Goal: Task Accomplishment & Management: Use online tool/utility

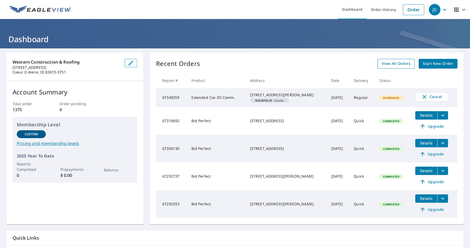
click at [405, 65] on span "View All Orders" at bounding box center [396, 64] width 29 height 7
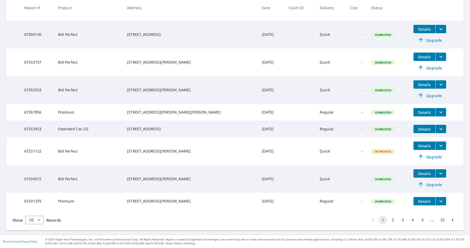
scroll to position [154, 0]
click at [393, 221] on button "2" at bounding box center [393, 220] width 8 height 8
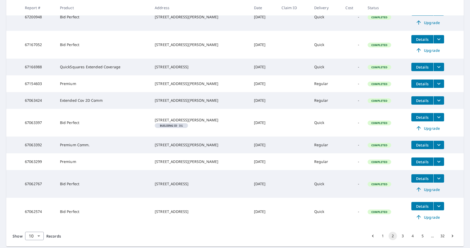
scroll to position [113, 0]
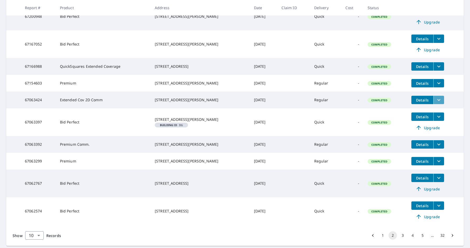
click at [436, 103] on icon "filesDropdownBtn-67063424" at bounding box center [439, 100] width 6 height 6
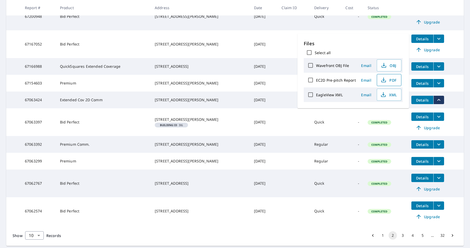
click at [389, 81] on span "PDF" at bounding box center [389, 80] width 17 height 6
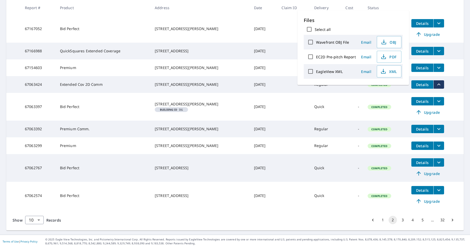
scroll to position [139, 0]
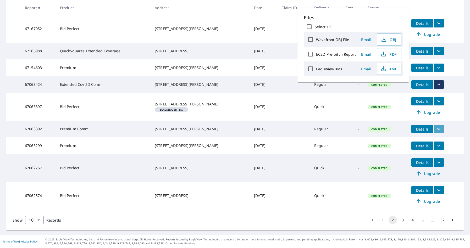
click at [438, 126] on icon "filesDropdownBtn-67063392" at bounding box center [439, 129] width 6 height 6
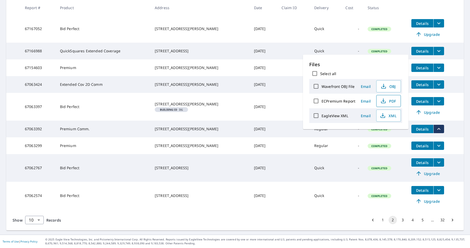
click at [390, 102] on span "PDF" at bounding box center [388, 101] width 17 height 6
click at [437, 145] on icon "filesDropdownBtn-67063299" at bounding box center [439, 146] width 6 height 6
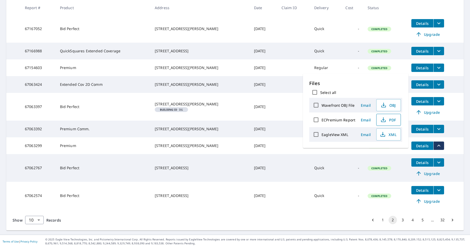
click at [392, 121] on span "PDF" at bounding box center [388, 120] width 17 height 6
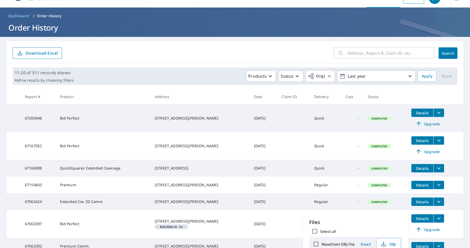
scroll to position [0, 0]
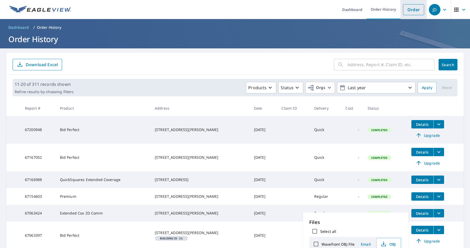
click at [413, 11] on link "Order" at bounding box center [413, 9] width 21 height 11
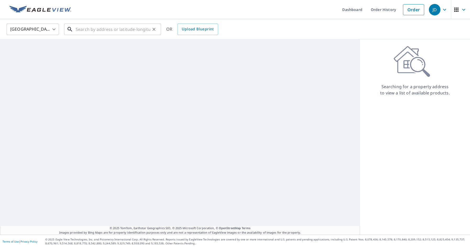
click at [109, 30] on input "text" at bounding box center [113, 29] width 75 height 15
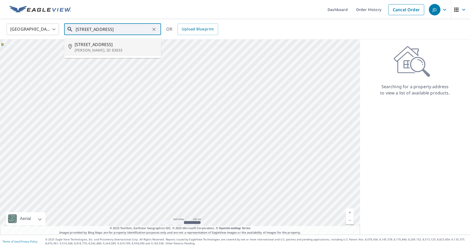
click at [100, 49] on p "[PERSON_NAME], ID 83833" at bounding box center [116, 50] width 82 height 5
type input "[STREET_ADDRESS][PERSON_NAME]"
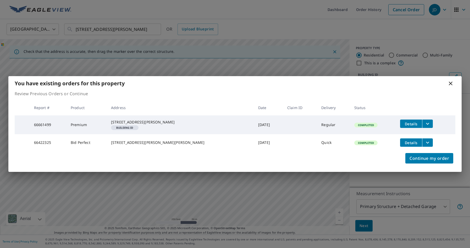
click at [449, 82] on icon at bounding box center [451, 84] width 4 height 4
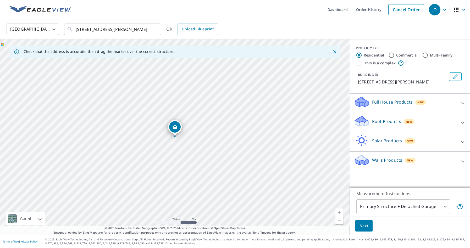
click at [339, 212] on link "Current Level 17, Zoom In" at bounding box center [340, 213] width 8 height 8
drag, startPoint x: 287, startPoint y: 192, endPoint x: 192, endPoint y: 104, distance: 129.8
click at [192, 103] on div "[STREET_ADDRESS][PERSON_NAME]" at bounding box center [175, 137] width 350 height 195
click at [248, 140] on div "[STREET_ADDRESS][PERSON_NAME]" at bounding box center [175, 137] width 350 height 195
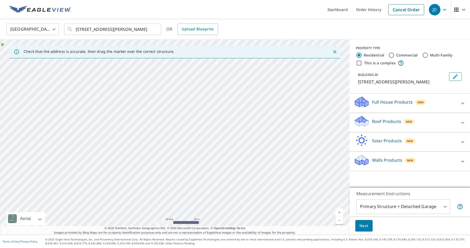
click at [339, 222] on link "Current Level 19, Zoom Out" at bounding box center [340, 221] width 8 height 8
click at [340, 213] on link "Current Level 18, Zoom In" at bounding box center [340, 213] width 8 height 8
drag, startPoint x: 239, startPoint y: 145, endPoint x: 220, endPoint y: 183, distance: 43.0
click at [219, 183] on div "[STREET_ADDRESS][PERSON_NAME]" at bounding box center [175, 137] width 350 height 195
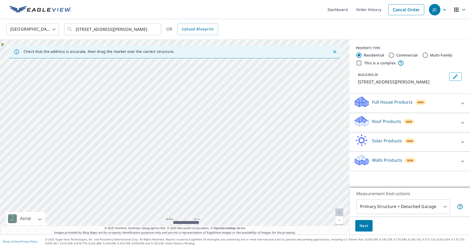
drag, startPoint x: 217, startPoint y: 144, endPoint x: 212, endPoint y: 172, distance: 28.0
click at [212, 172] on div "[STREET_ADDRESS][PERSON_NAME]" at bounding box center [175, 137] width 350 height 195
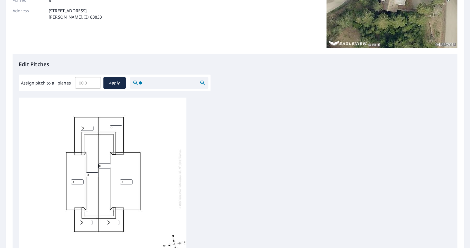
scroll to position [87, 0]
click at [87, 127] on input "0" at bounding box center [87, 128] width 13 height 5
type input "1"
click at [90, 84] on input "Assign pitch to all planes" at bounding box center [88, 82] width 26 height 15
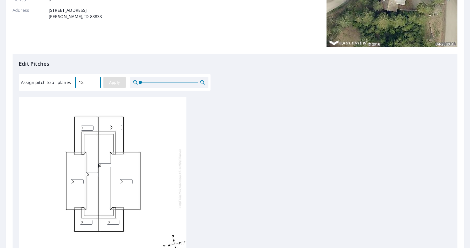
type input "12"
click at [110, 84] on span "Apply" at bounding box center [115, 82] width 14 height 7
type input "12"
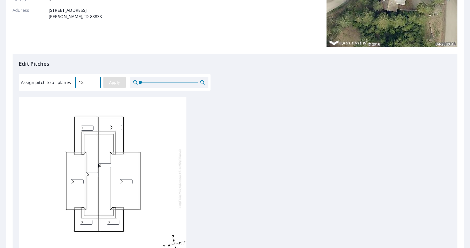
type input "12"
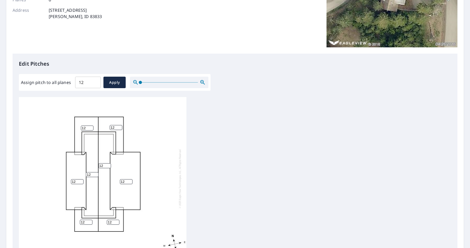
click at [126, 181] on input "12" at bounding box center [126, 182] width 13 height 5
type input "5"
click at [75, 182] on input "12" at bounding box center [77, 182] width 13 height 5
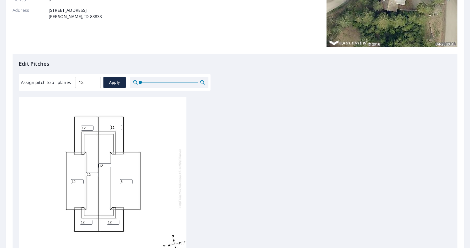
click at [75, 182] on input "12" at bounding box center [77, 182] width 13 height 5
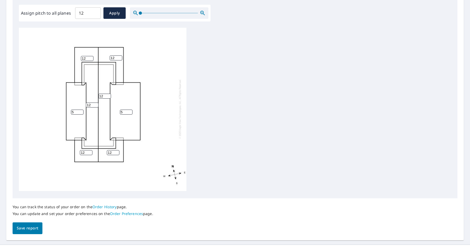
scroll to position [166, 0]
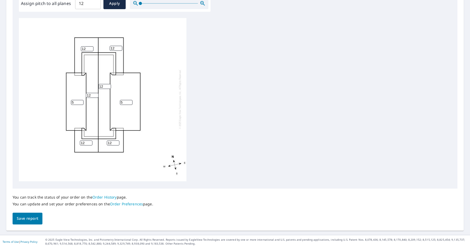
type input "5"
click at [28, 218] on span "Save report" at bounding box center [27, 219] width 21 height 7
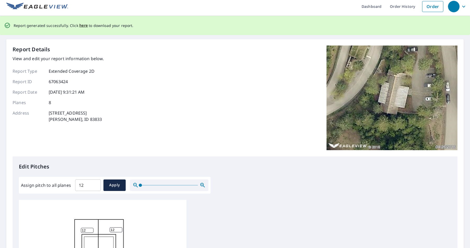
scroll to position [0, 0]
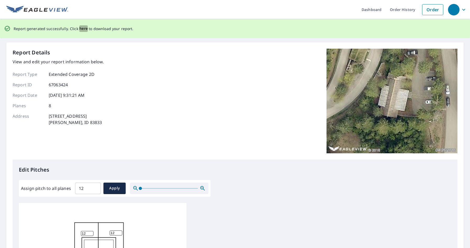
click at [82, 29] on span "here" at bounding box center [83, 28] width 9 height 7
